Goal: Transaction & Acquisition: Book appointment/travel/reservation

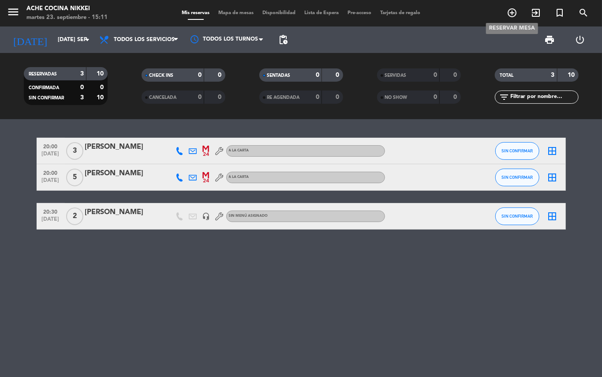
click at [514, 10] on icon "add_circle_outline" at bounding box center [512, 13] width 11 height 11
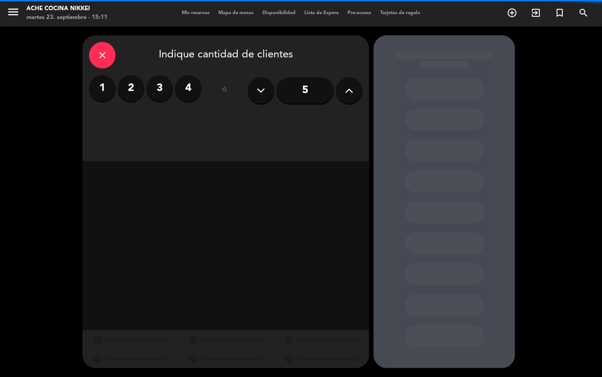
click at [163, 84] on label "3" at bounding box center [159, 88] width 26 height 26
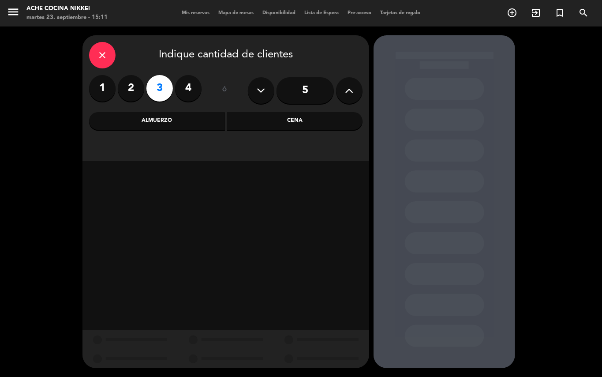
click at [289, 117] on div "Cena" at bounding box center [295, 121] width 136 height 18
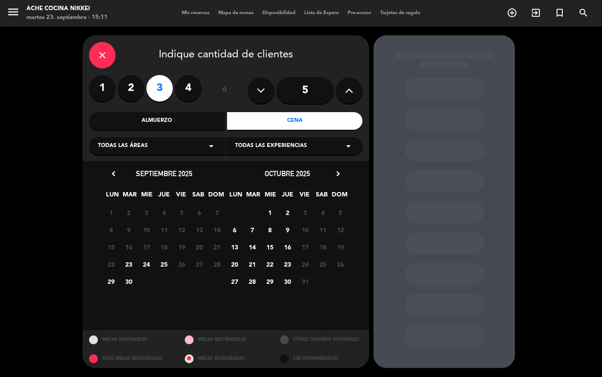
click at [127, 262] on span "23" at bounding box center [129, 264] width 15 height 15
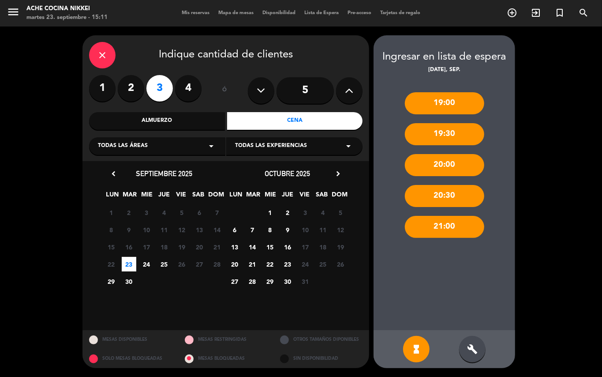
click at [461, 358] on div "hourglass_full build" at bounding box center [445, 349] width 142 height 38
click at [455, 129] on div "19:30" at bounding box center [444, 134] width 79 height 22
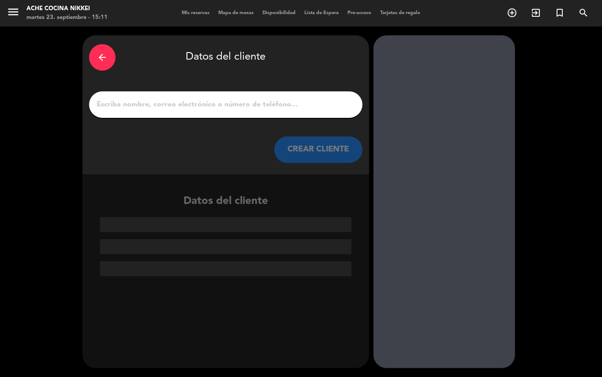
click at [178, 91] on div "arrow_back Datos del cliente CREAR CLIENTE" at bounding box center [226, 104] width 287 height 139
click at [140, 101] on input "1" at bounding box center [226, 104] width 260 height 12
click at [103, 56] on icon "arrow_back" at bounding box center [102, 57] width 11 height 11
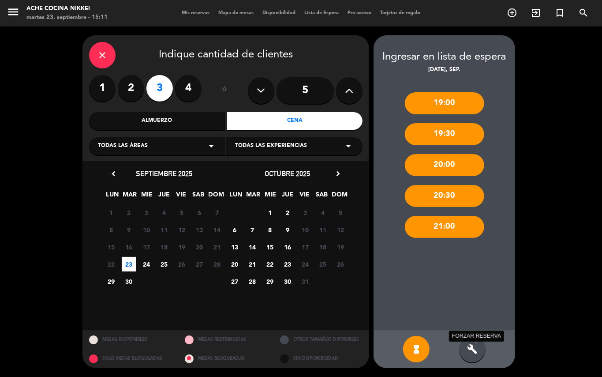
drag, startPoint x: 475, startPoint y: 348, endPoint x: 475, endPoint y: 343, distance: 4.9
click at [474, 348] on icon "build" at bounding box center [472, 349] width 11 height 11
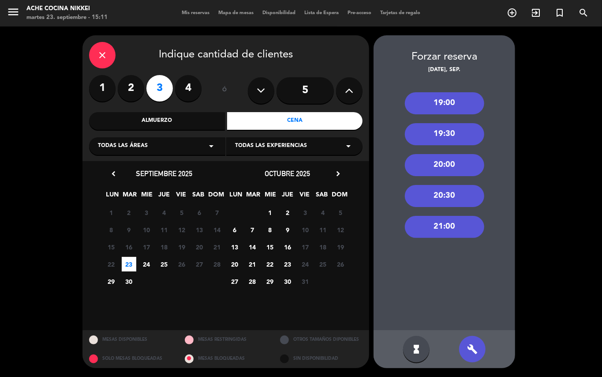
drag, startPoint x: 451, startPoint y: 138, endPoint x: 409, endPoint y: 128, distance: 42.8
click at [449, 138] on div "19:30" at bounding box center [444, 134] width 79 height 22
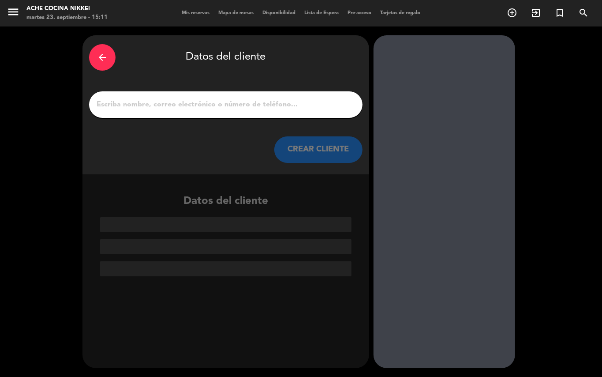
click at [145, 105] on input "1" at bounding box center [226, 104] width 260 height 12
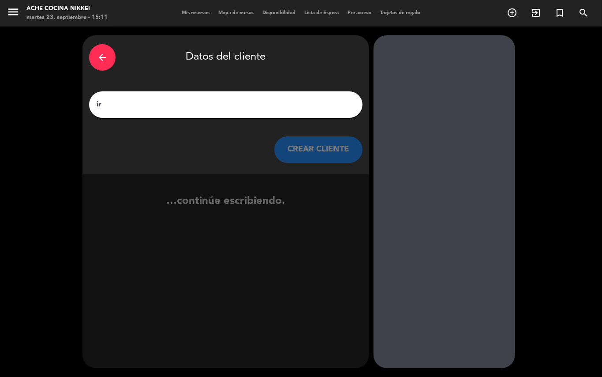
type input "i"
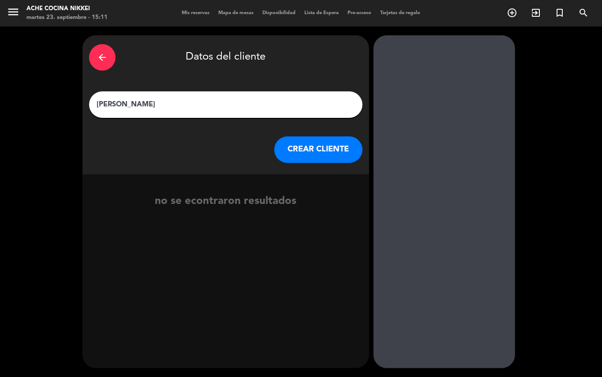
type input "[PERSON_NAME]"
drag, startPoint x: 322, startPoint y: 142, endPoint x: 304, endPoint y: 142, distance: 18.5
click at [304, 142] on button "CREAR CLIENTE" at bounding box center [318, 149] width 88 height 26
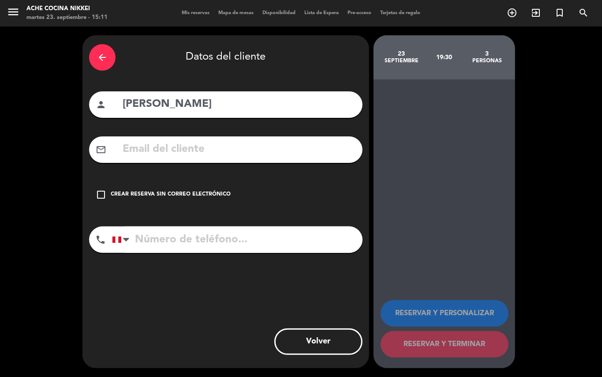
click at [105, 191] on icon "check_box_outline_blank" at bounding box center [101, 194] width 11 height 11
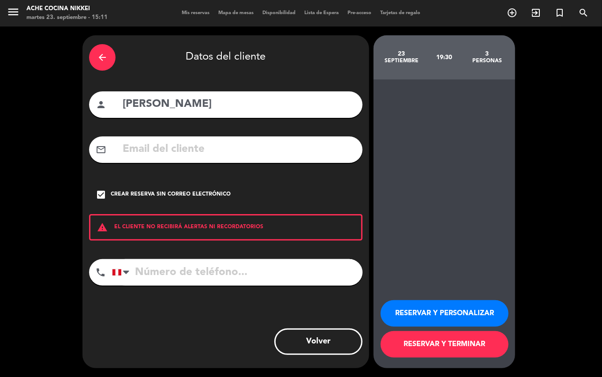
click at [440, 311] on button "RESERVAR Y PERSONALIZAR" at bounding box center [445, 313] width 128 height 26
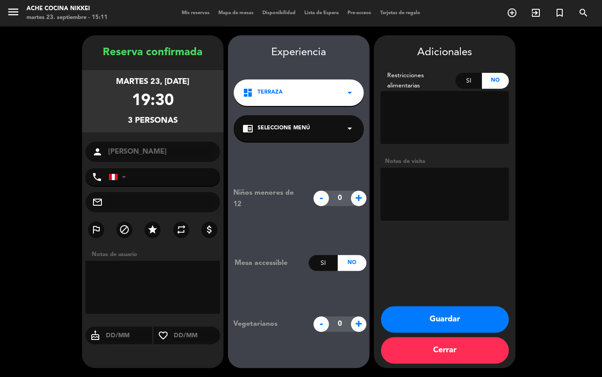
click at [481, 311] on button "Guardar" at bounding box center [445, 319] width 128 height 26
